Goal: Find specific page/section: Find specific page/section

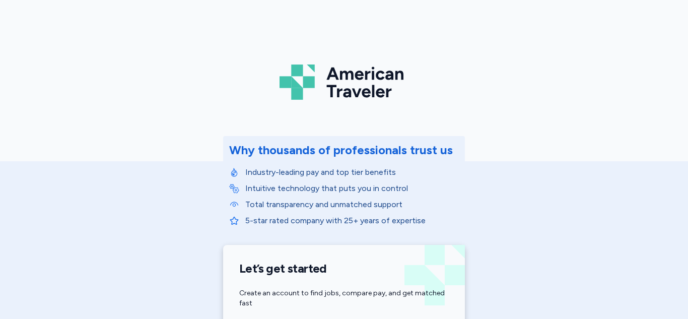
click at [687, 101] on div "American Traveler Why thousands of professionals trust us Industry-leading pay …" at bounding box center [344, 226] width 688 height 452
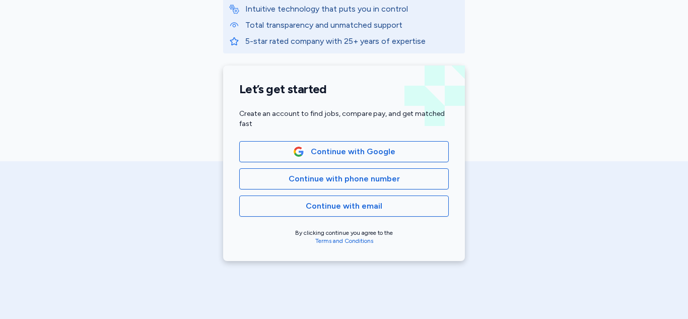
scroll to position [181, 0]
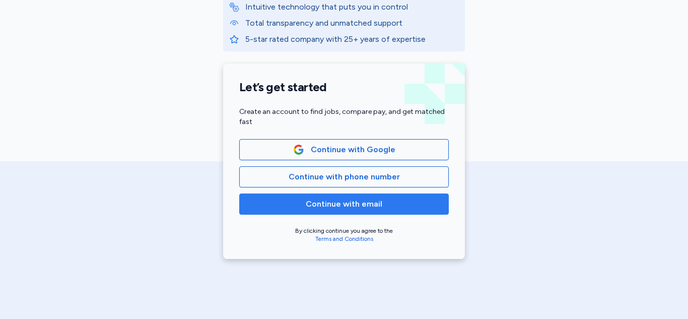
click at [343, 199] on span "Continue with email" at bounding box center [344, 204] width 77 height 12
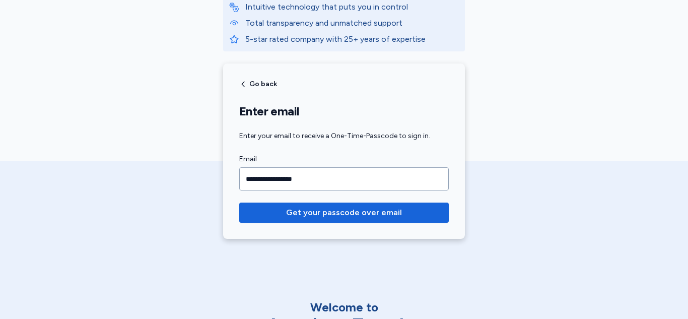
type input "**********"
click at [239, 203] on button "Get your passcode over email" at bounding box center [344, 213] width 210 height 20
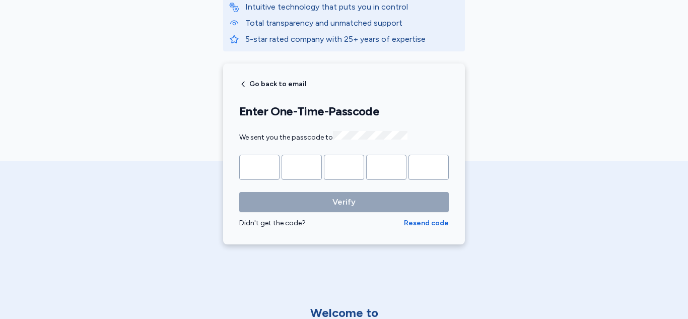
type input "*"
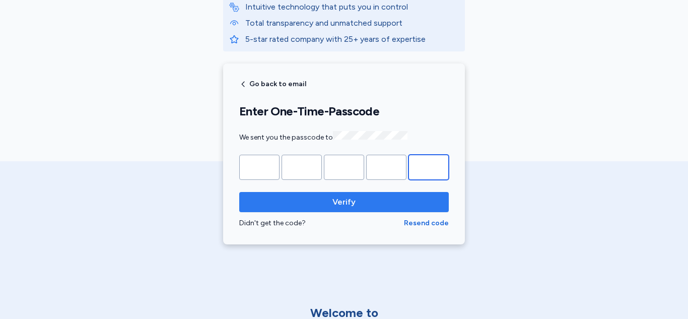
type input "*"
click at [367, 198] on span "Verify" at bounding box center [343, 202] width 193 height 12
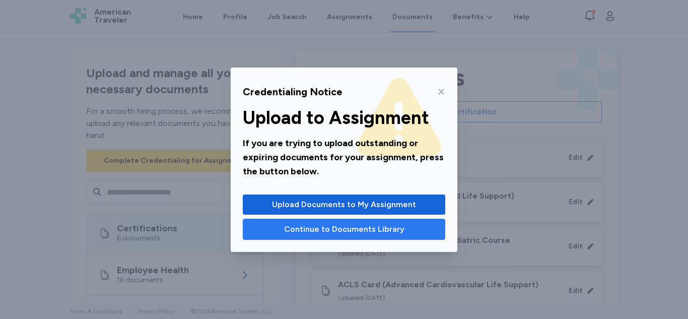
click at [371, 227] on span "Continue to Documents Library" at bounding box center [344, 229] width 120 height 12
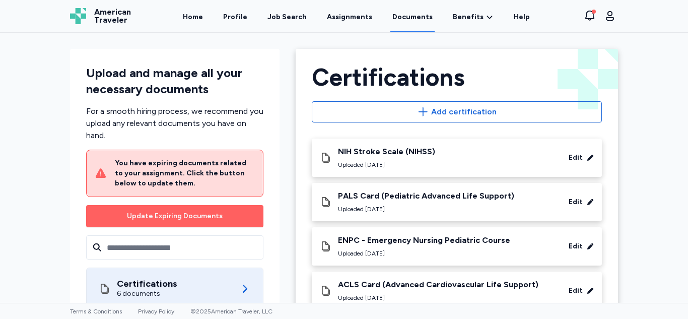
click at [651, 77] on div "Upload and manage all your necessary documents For a smooth hiring process, we …" at bounding box center [344, 168] width 688 height 270
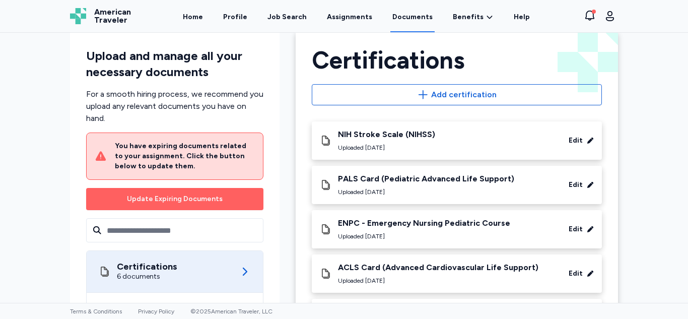
scroll to position [0, 0]
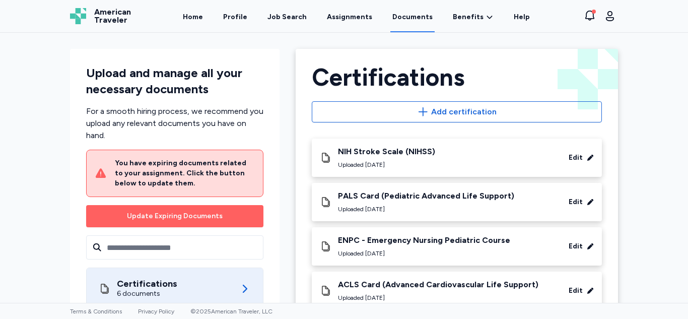
click at [636, 60] on div "Upload and manage all your necessary documents For a smooth hiring process, we …" at bounding box center [344, 168] width 688 height 270
click at [513, 16] on link "Help" at bounding box center [522, 16] width 20 height 31
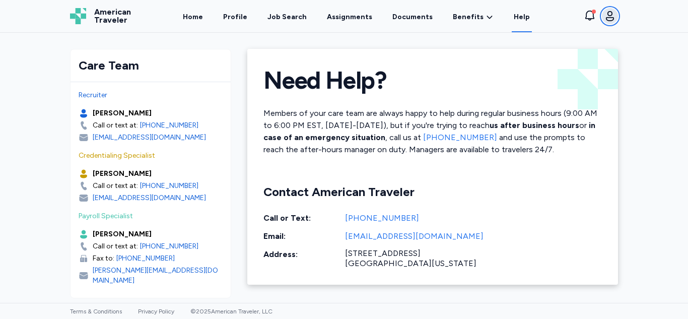
click at [615, 13] on icon "button" at bounding box center [610, 16] width 12 height 12
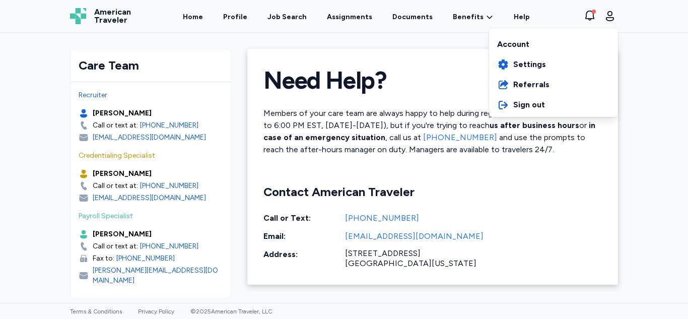
click at [470, 16] on div "American Traveler American Traveler Home Profile Job Search Assignments Documen…" at bounding box center [344, 16] width 564 height 32
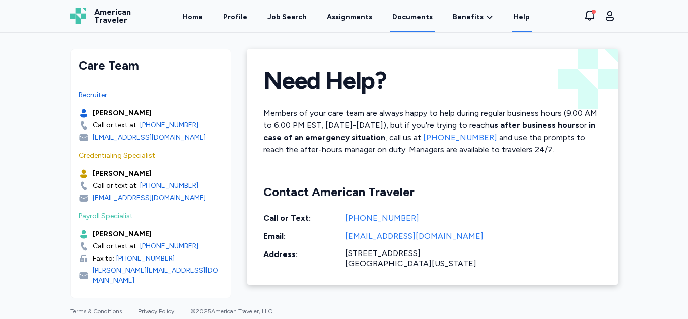
click at [421, 16] on link "Documents" at bounding box center [412, 16] width 44 height 31
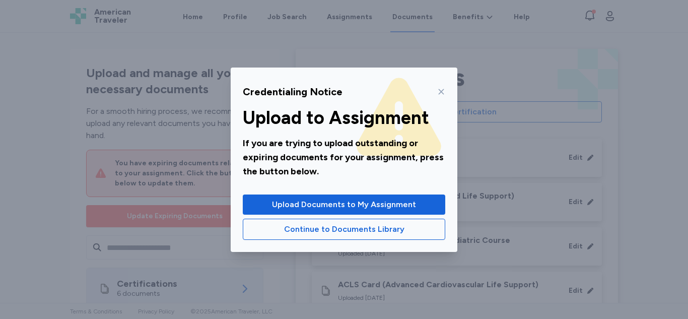
click at [346, 18] on div "Credentialing Notice Upload to Assignment If you are trying to upload outstandi…" at bounding box center [344, 159] width 688 height 319
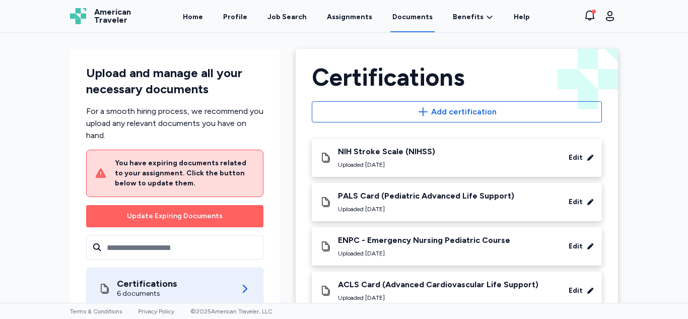
click at [346, 18] on link "Assignments" at bounding box center [349, 16] width 49 height 32
click at [353, 14] on link "Assignments" at bounding box center [349, 16] width 49 height 31
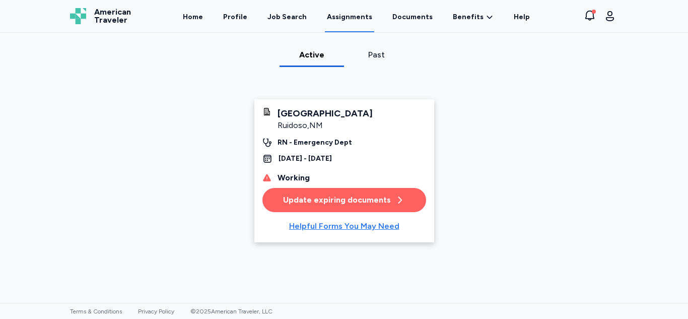
click at [347, 224] on div "Helpful Forms You May Need" at bounding box center [344, 226] width 110 height 12
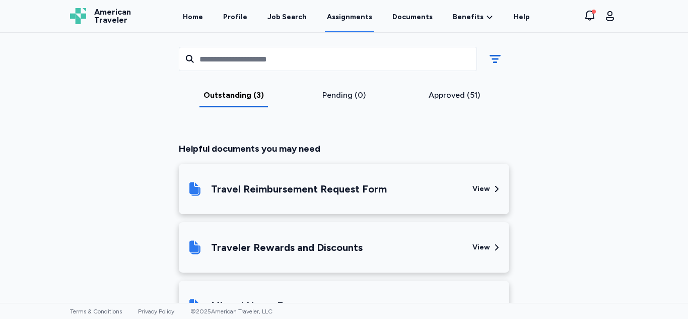
scroll to position [607, 0]
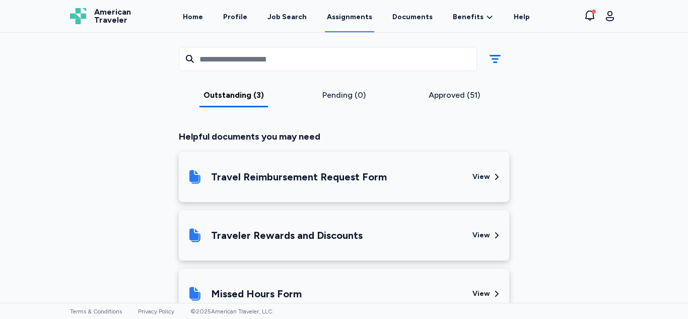
click at [484, 297] on div "View" at bounding box center [482, 294] width 18 height 10
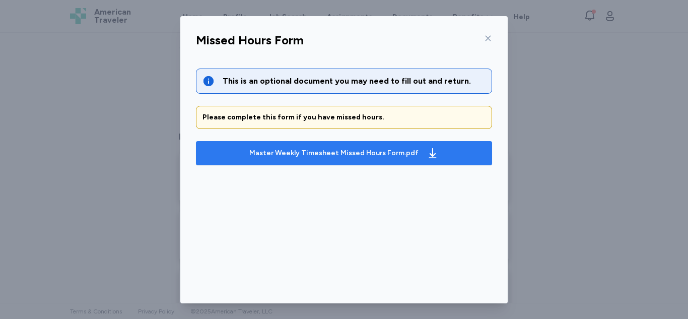
click at [429, 154] on icon "button" at bounding box center [433, 153] width 8 height 10
